Goal: Navigation & Orientation: Find specific page/section

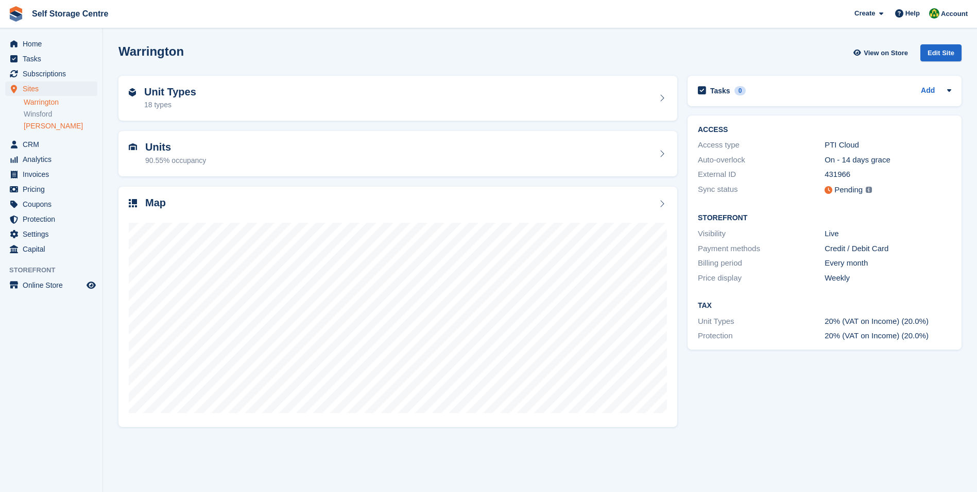
click at [31, 127] on link "[PERSON_NAME]" at bounding box center [61, 126] width 74 height 10
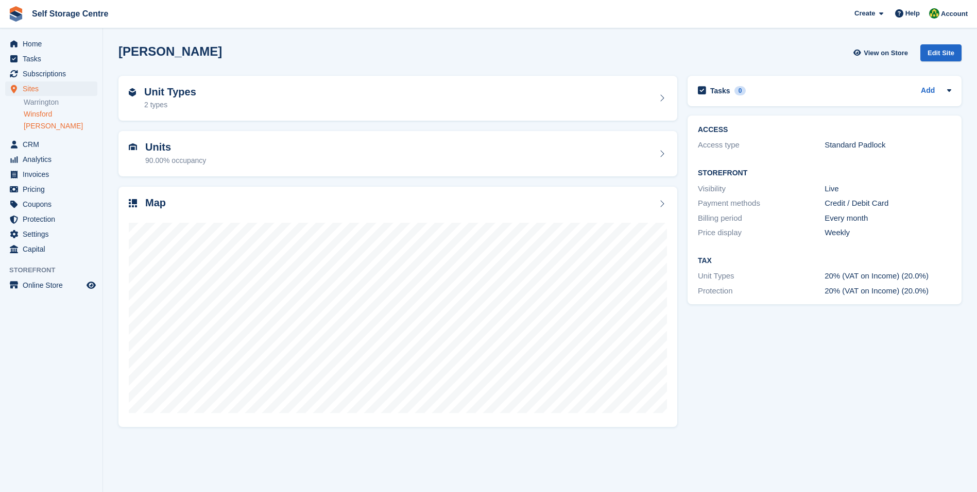
click at [40, 112] on link "Winsford" at bounding box center [61, 114] width 74 height 10
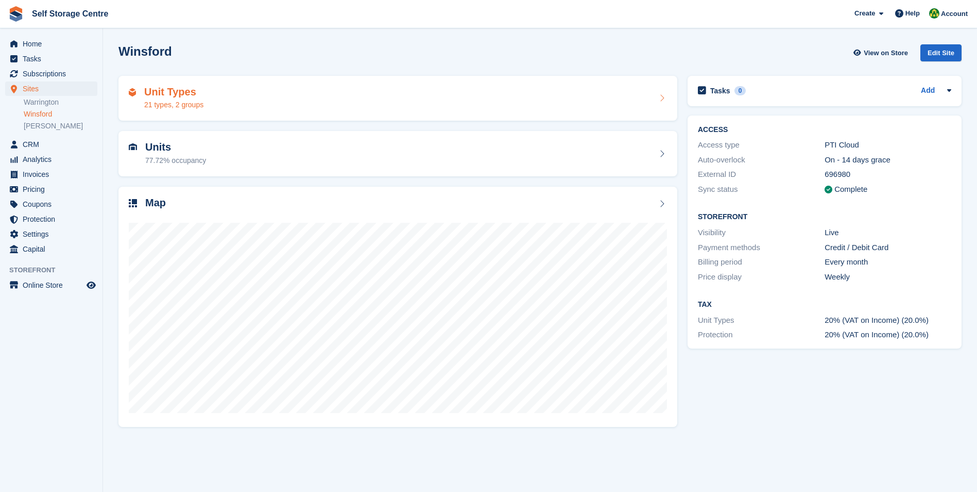
click at [158, 92] on h2 "Unit Types" at bounding box center [173, 92] width 59 height 12
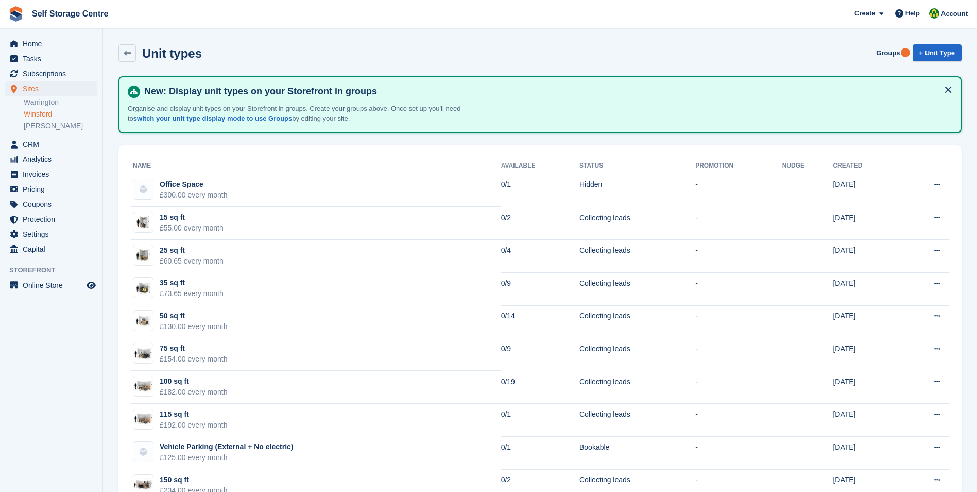
click at [45, 115] on link "Winsford" at bounding box center [61, 114] width 74 height 10
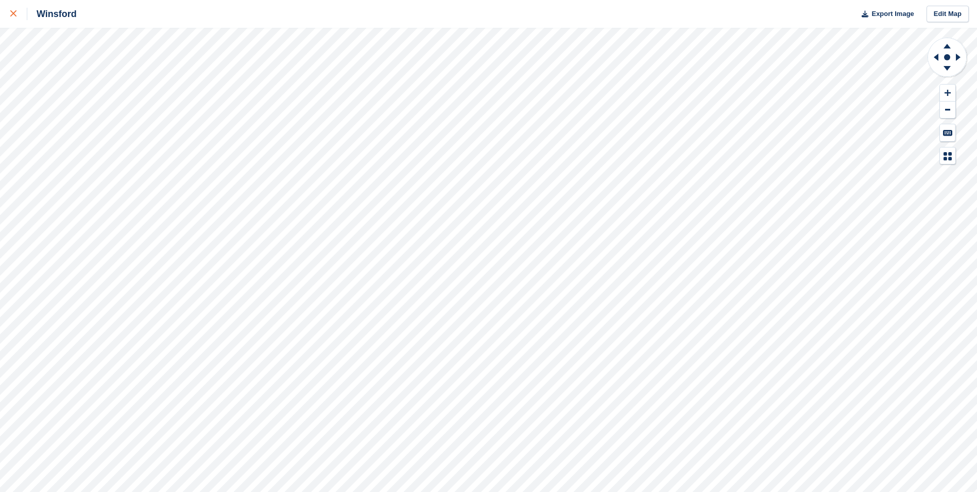
click at [13, 11] on icon at bounding box center [13, 13] width 6 height 6
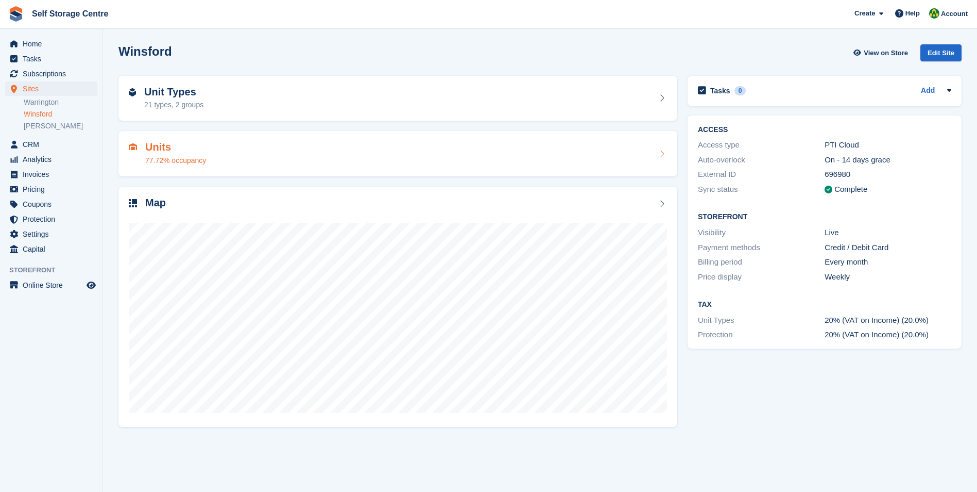
click at [154, 146] on h2 "Units" at bounding box center [175, 147] width 61 height 12
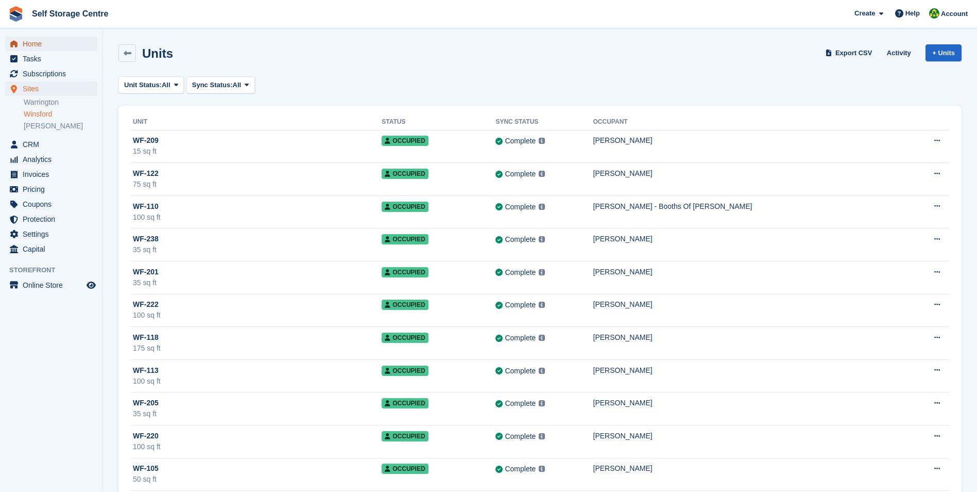
click at [33, 42] on span "Home" at bounding box center [54, 44] width 62 height 14
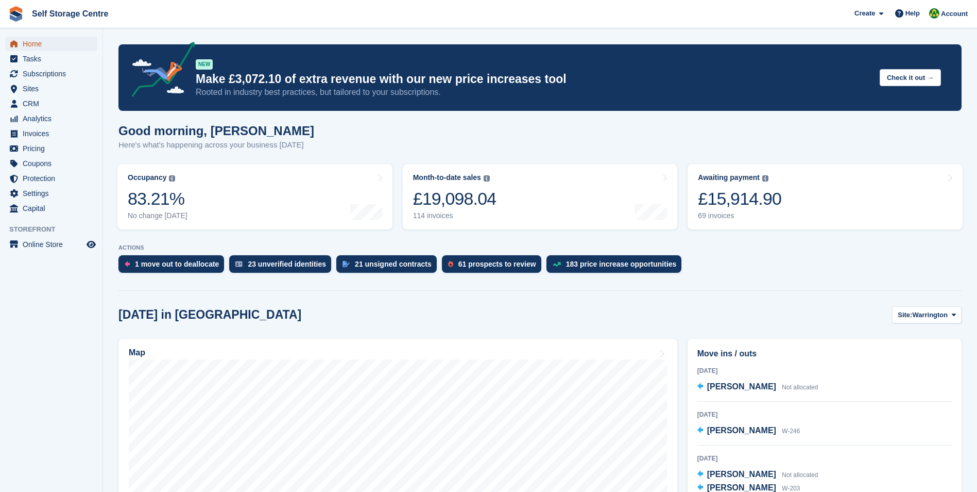
click at [35, 45] on span "Home" at bounding box center [54, 44] width 62 height 14
click at [31, 88] on span "Sites" at bounding box center [54, 88] width 62 height 14
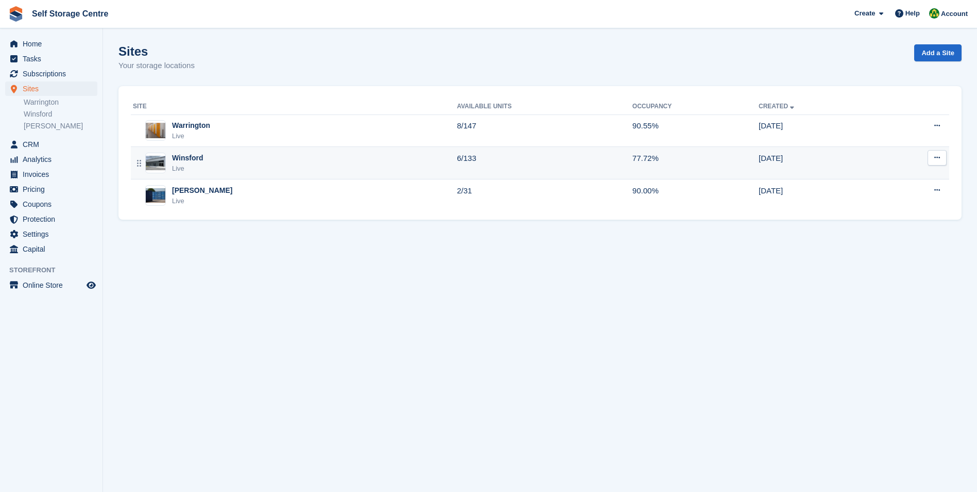
click at [168, 157] on div "Winsford Live" at bounding box center [295, 163] width 324 height 21
